Goal: Find specific page/section: Find specific page/section

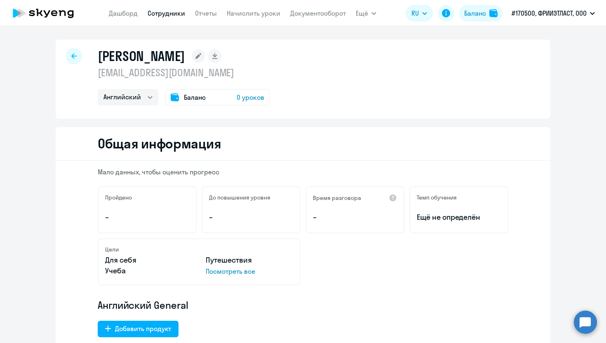
select select "english"
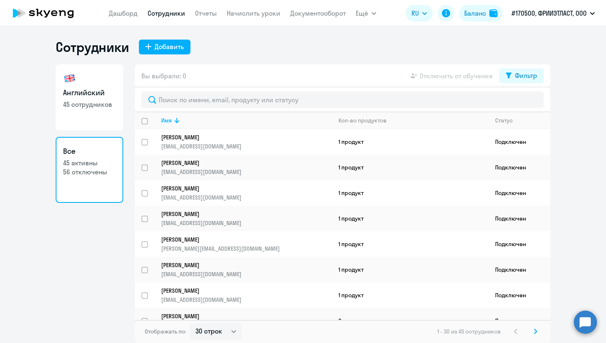
select select "30"
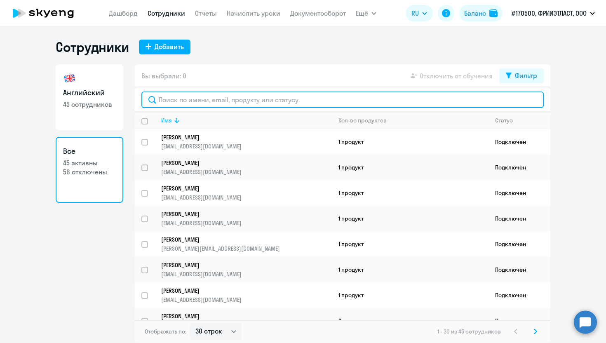
click at [185, 101] on input "text" at bounding box center [342, 99] width 402 height 16
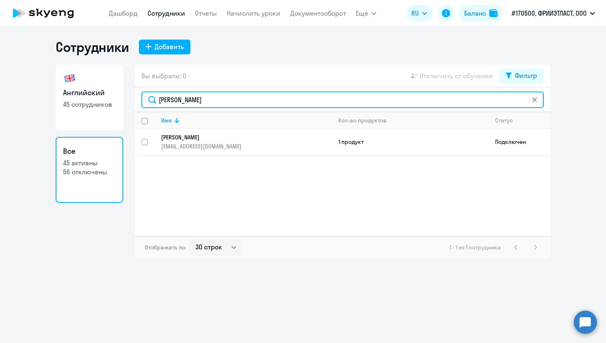
type input "Милена"
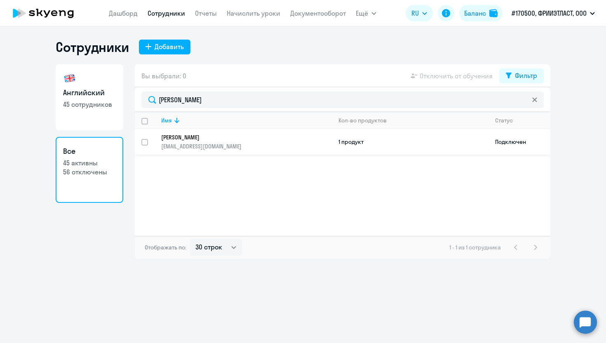
click at [192, 136] on p "Калмыкова Милена" at bounding box center [240, 137] width 159 height 7
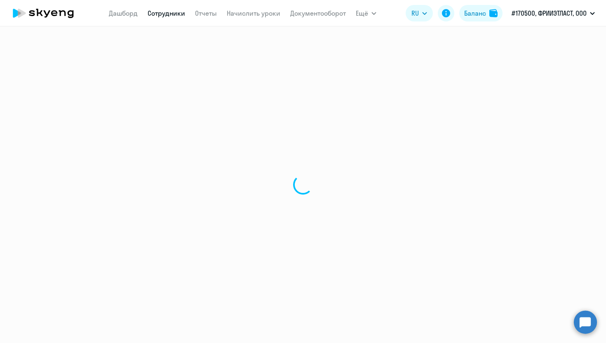
select select "english"
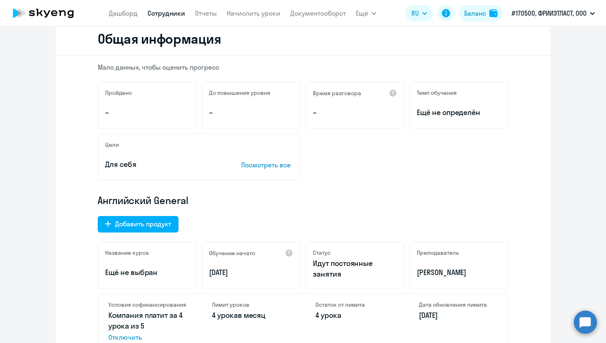
scroll to position [87, 0]
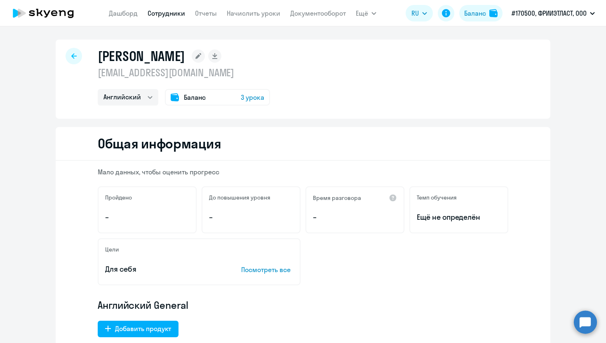
select select "30"
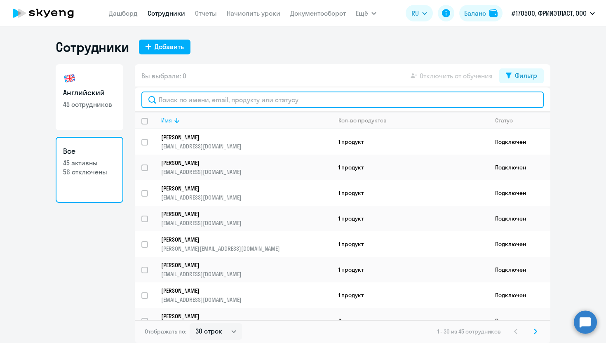
click at [220, 101] on input "text" at bounding box center [342, 99] width 402 height 16
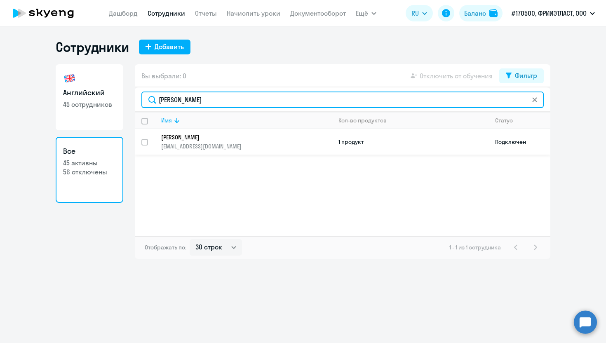
type input "милена"
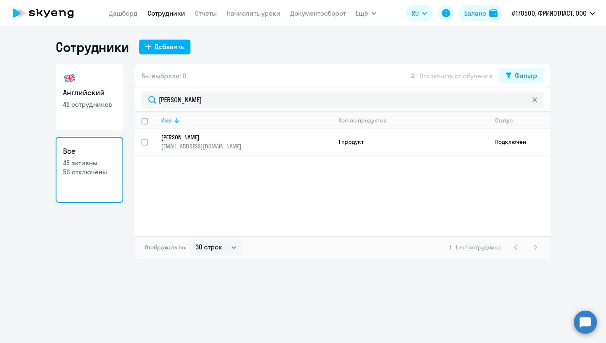
click at [246, 143] on p "milena.kalmykova@flocktory.com" at bounding box center [246, 146] width 170 height 7
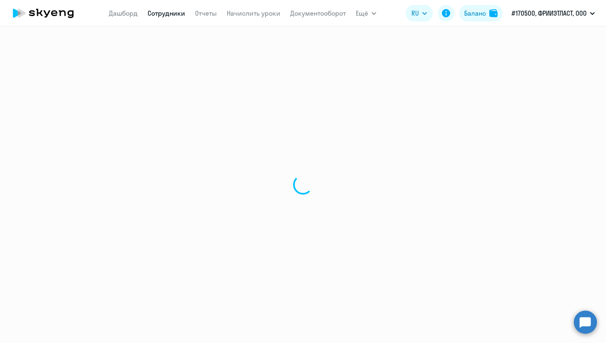
select select "english"
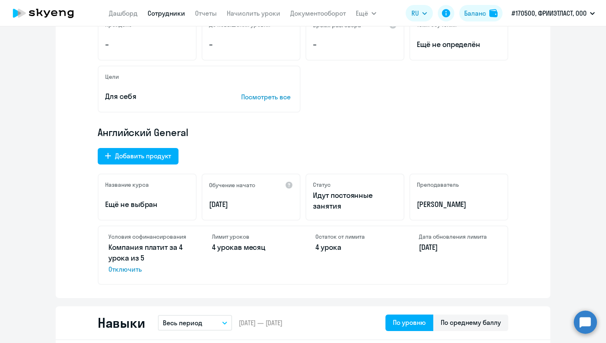
scroll to position [173, 0]
